Goal: Task Accomplishment & Management: Manage account settings

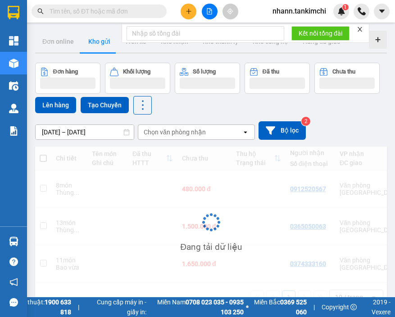
click at [80, 12] on input "text" at bounding box center [103, 11] width 106 height 10
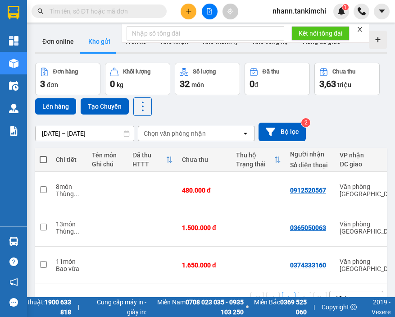
paste input "BXDN1209250017"
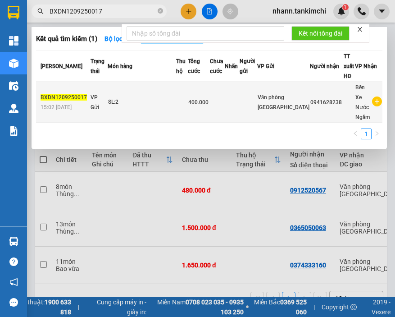
type input "BXDN1209250017"
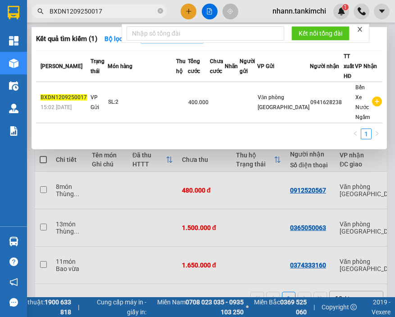
click at [133, 104] on div "SL: 2" at bounding box center [142, 102] width 68 height 10
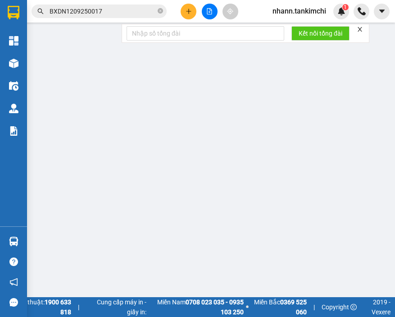
type input "0941628238"
type input "400.000"
type input "0"
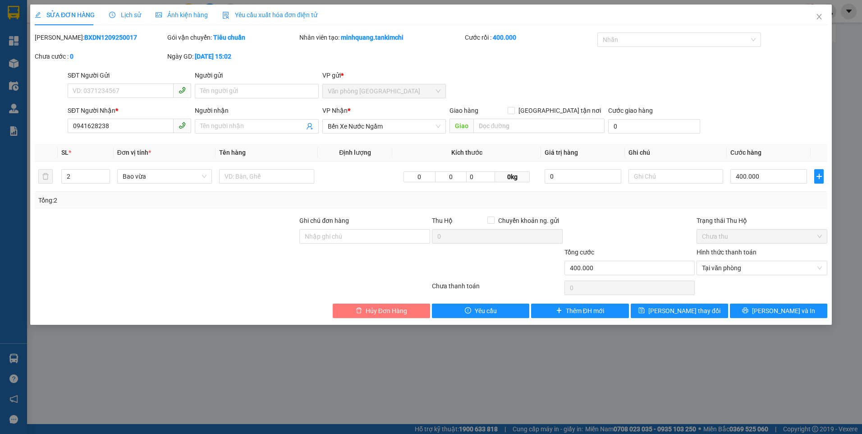
click at [379, 311] on span "Hủy Đơn Hàng" at bounding box center [385, 311] width 41 height 10
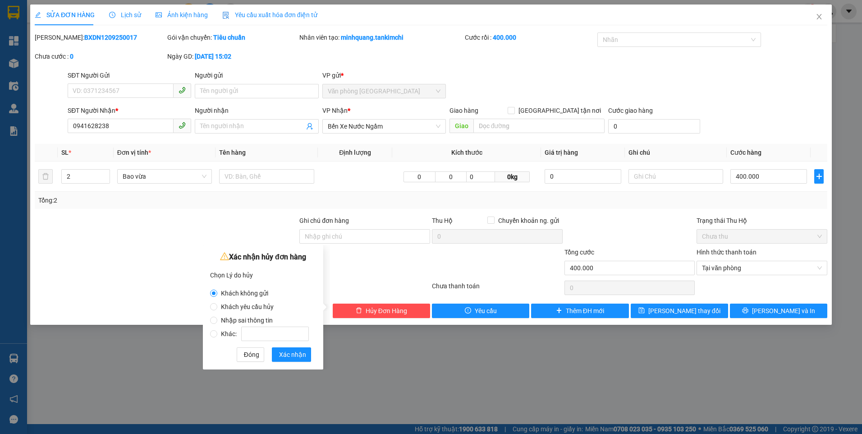
click at [225, 304] on span "Khách yêu cầu hủy" at bounding box center [247, 306] width 60 height 7
click at [217, 304] on input "Khách yêu cầu hủy" at bounding box center [213, 306] width 7 height 7
radio input "true"
radio input "false"
drag, startPoint x: 286, startPoint y: 351, endPoint x: 291, endPoint y: 346, distance: 7.3
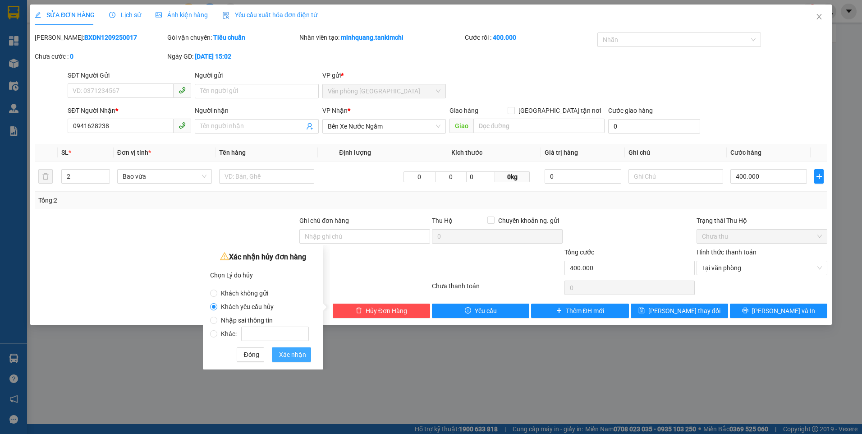
click at [285, 316] on span "Xác nhận" at bounding box center [292, 354] width 27 height 10
